Goal: Transaction & Acquisition: Purchase product/service

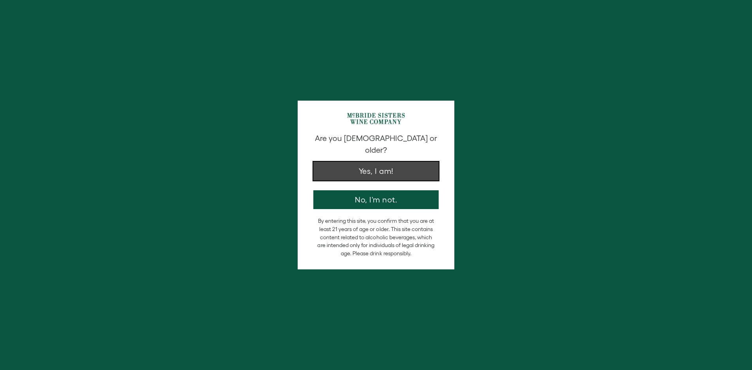
click at [386, 167] on button "Yes, I am!" at bounding box center [375, 171] width 125 height 19
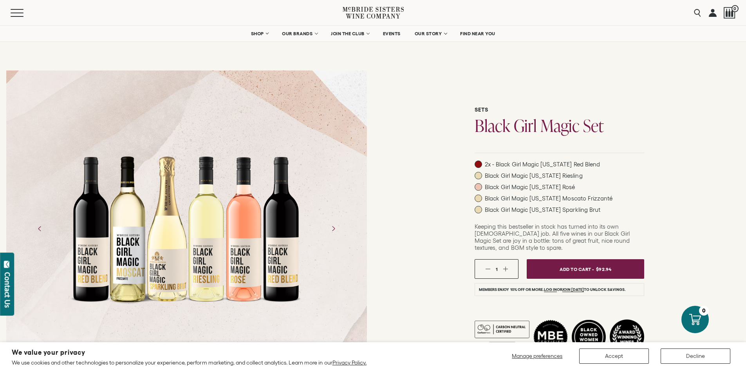
click at [193, 203] on div at bounding box center [186, 228] width 235 height 235
click at [155, 96] on div at bounding box center [186, 229] width 361 height 317
